Goal: Navigation & Orientation: Find specific page/section

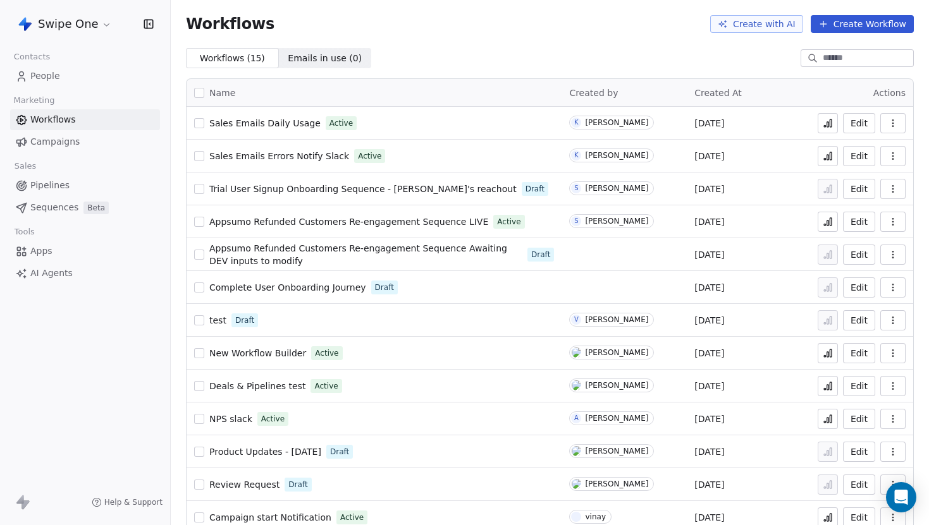
click at [68, 143] on span "Campaigns" at bounding box center [54, 141] width 49 height 13
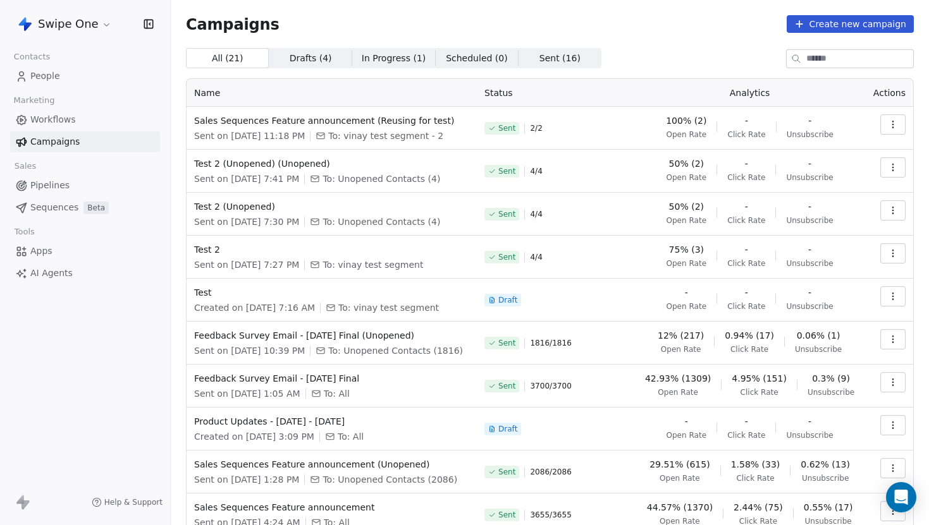
click at [62, 72] on link "People" at bounding box center [85, 76] width 150 height 21
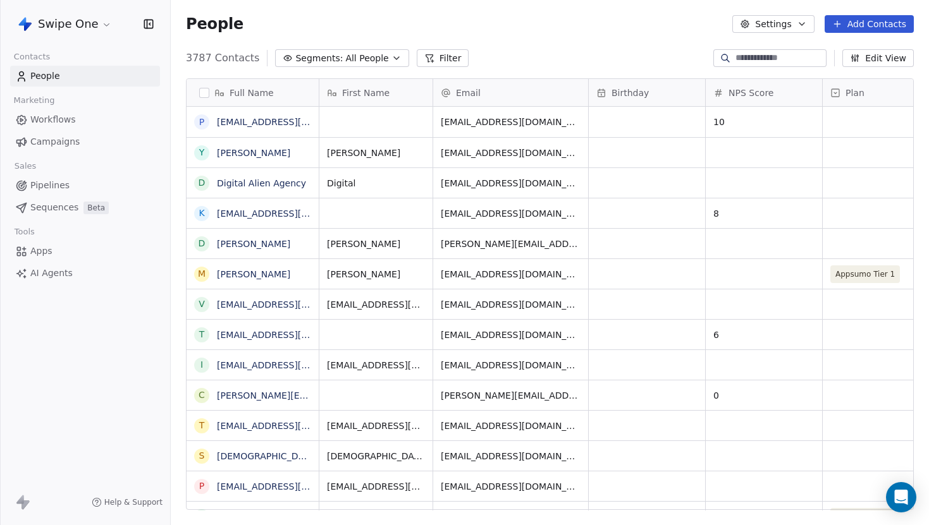
scroll to position [462, 758]
